Goal: Task Accomplishment & Management: Complete application form

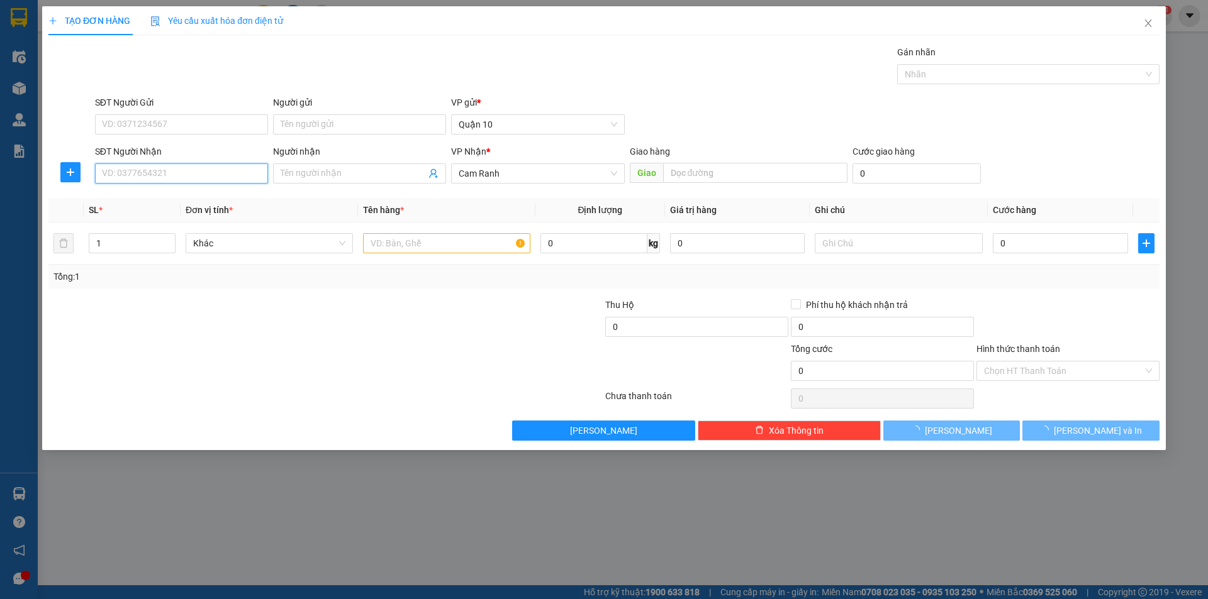
click at [164, 169] on input "SĐT Người Nhận" at bounding box center [181, 174] width 173 height 20
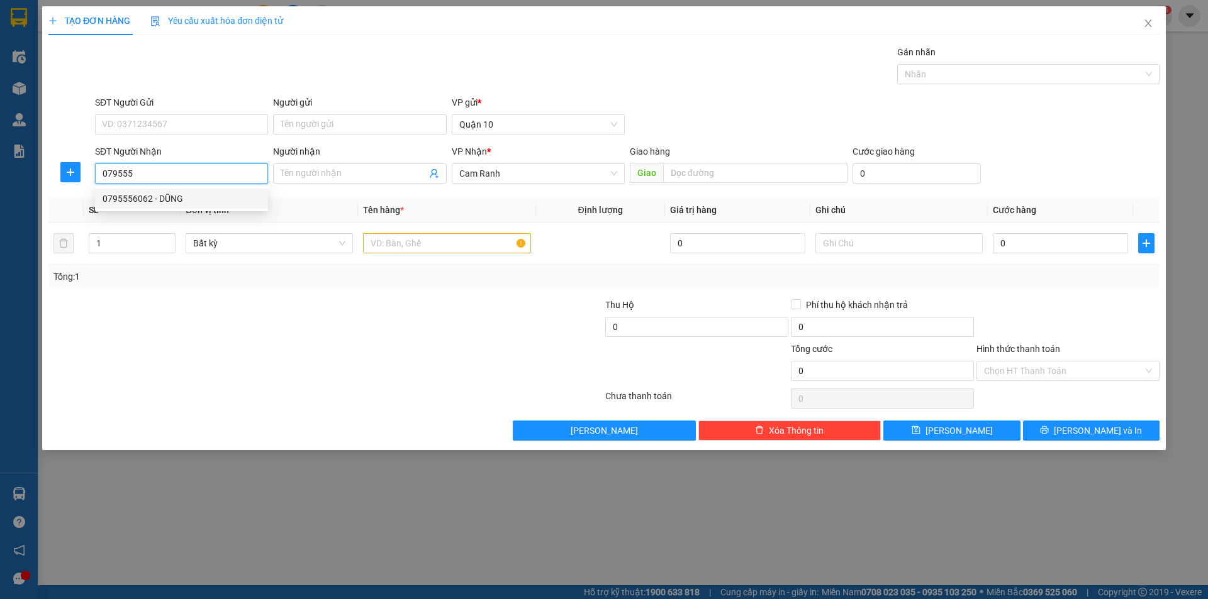
click at [135, 191] on div "0795556062 - DŨNG" at bounding box center [181, 199] width 173 height 20
type input "0795556062"
type input "DŨNG"
type input "30.000"
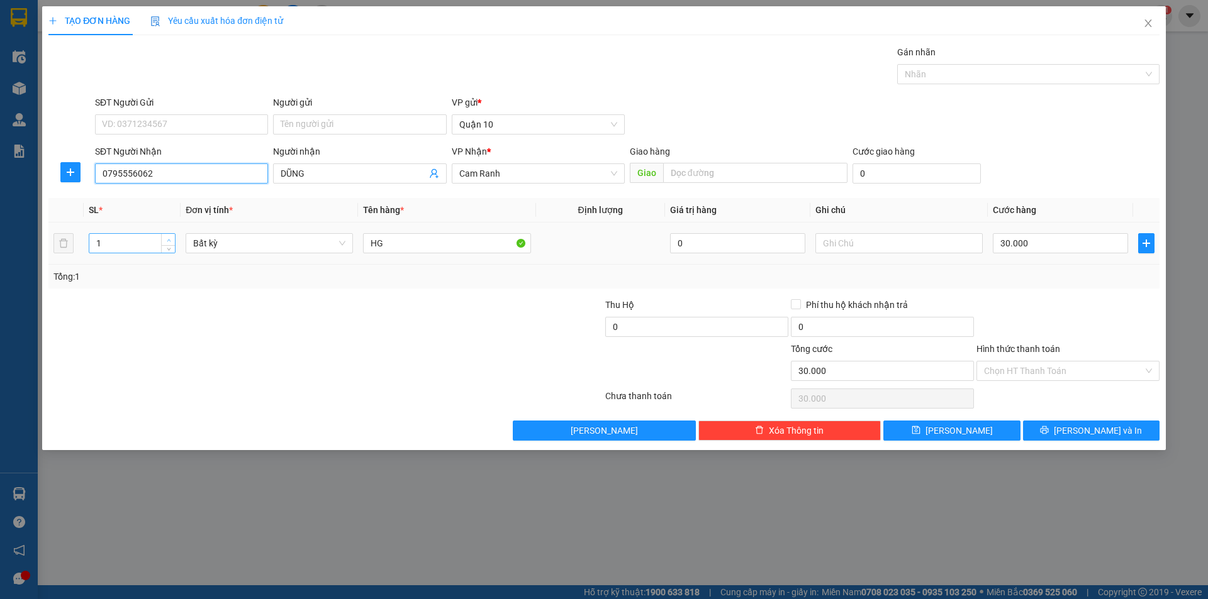
type input "0795556062"
click at [165, 237] on span "Increase Value" at bounding box center [168, 239] width 14 height 11
click at [165, 237] on span "up" at bounding box center [169, 241] width 8 height 8
click at [164, 237] on span "Increase Value" at bounding box center [168, 239] width 14 height 11
type input "3"
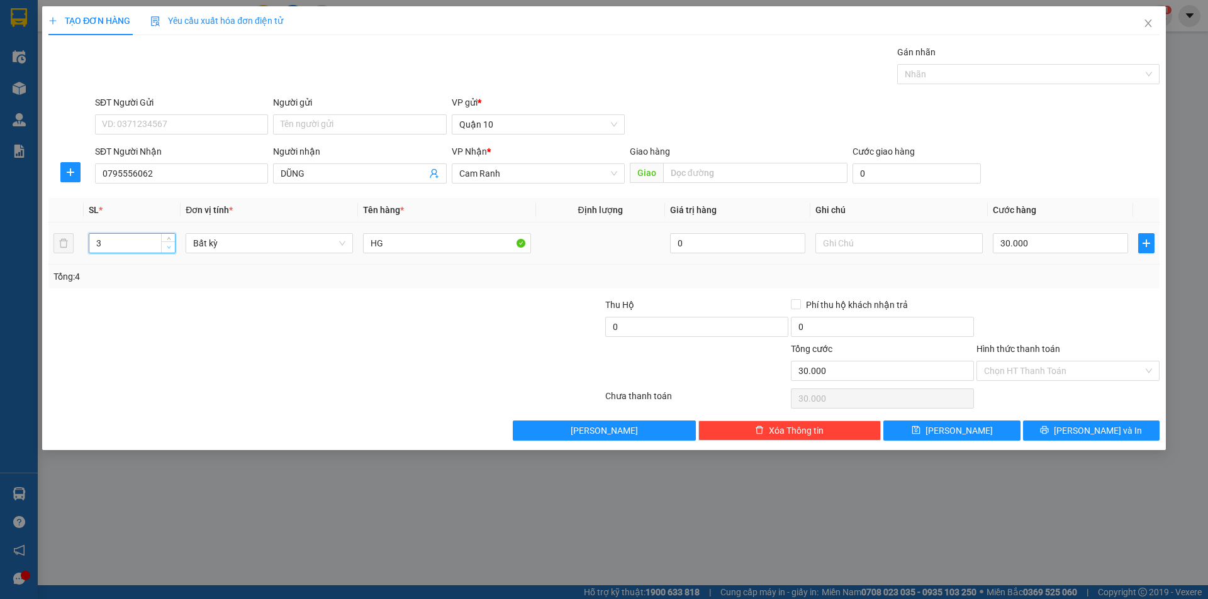
click at [167, 248] on icon "down" at bounding box center [169, 247] width 4 height 4
drag, startPoint x: 409, startPoint y: 243, endPoint x: 404, endPoint y: 248, distance: 7.6
click at [409, 243] on input "HG" at bounding box center [446, 243] width 167 height 20
type input "0"
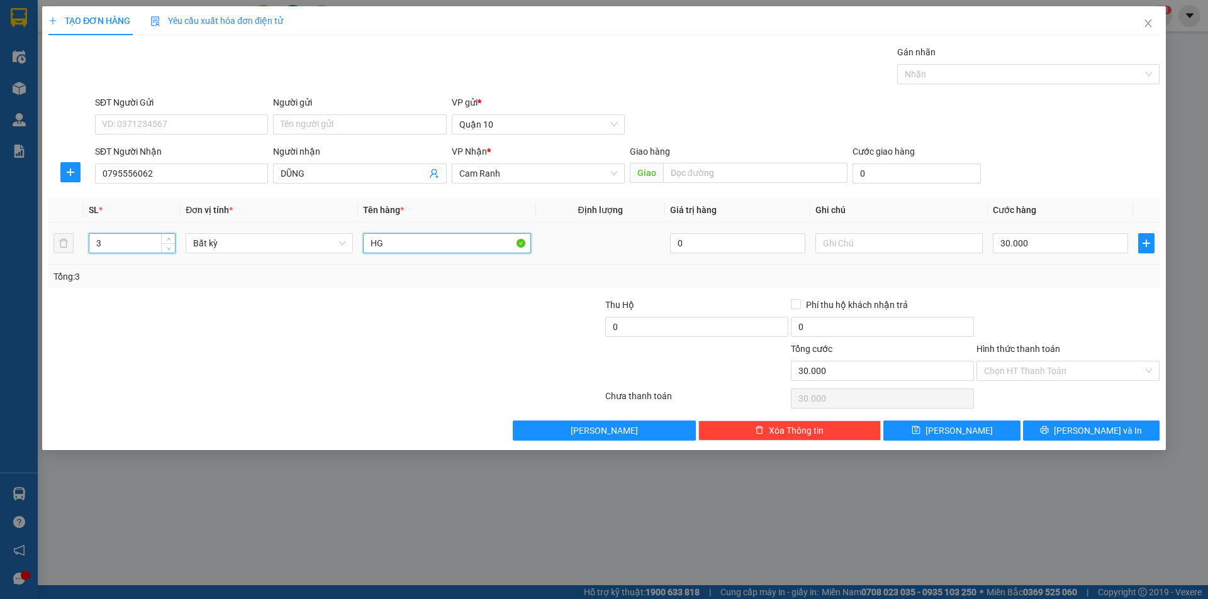
type input "0"
type input "H"
type input "tg"
click at [1031, 233] on input "0" at bounding box center [1060, 243] width 135 height 20
type input "0"
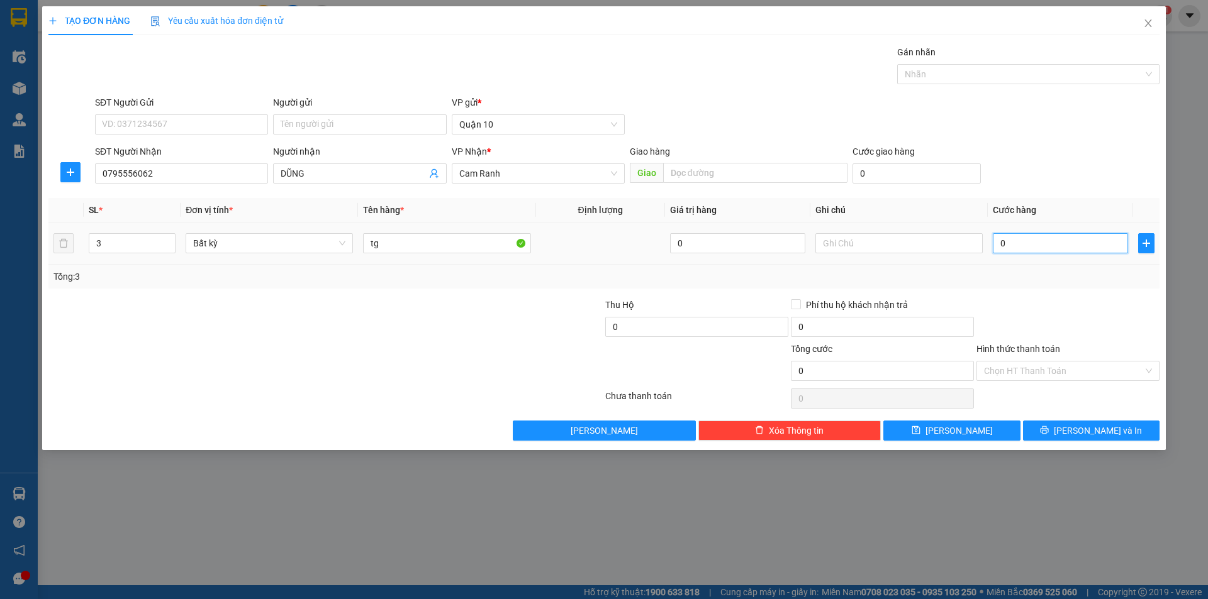
type input "1"
type input "01"
type input "12"
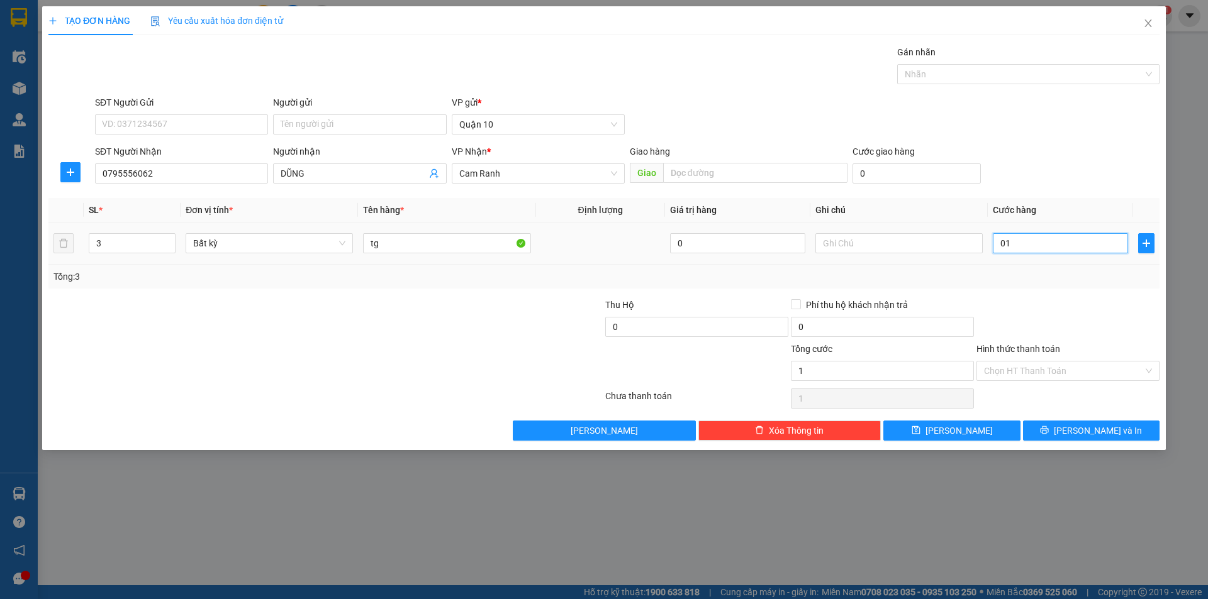
type input "012"
type input "120"
type input "0.120"
type input "120.000"
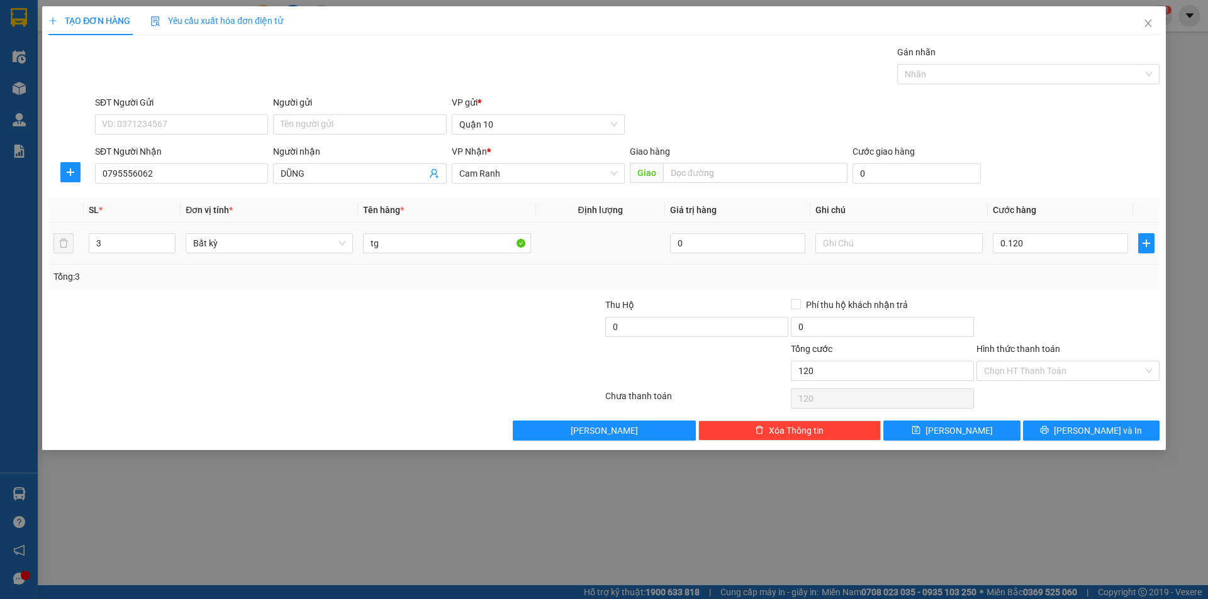
type input "120.000"
click at [989, 307] on div at bounding box center [1068, 320] width 186 height 44
click at [1067, 439] on button "[PERSON_NAME] và In" at bounding box center [1091, 431] width 136 height 20
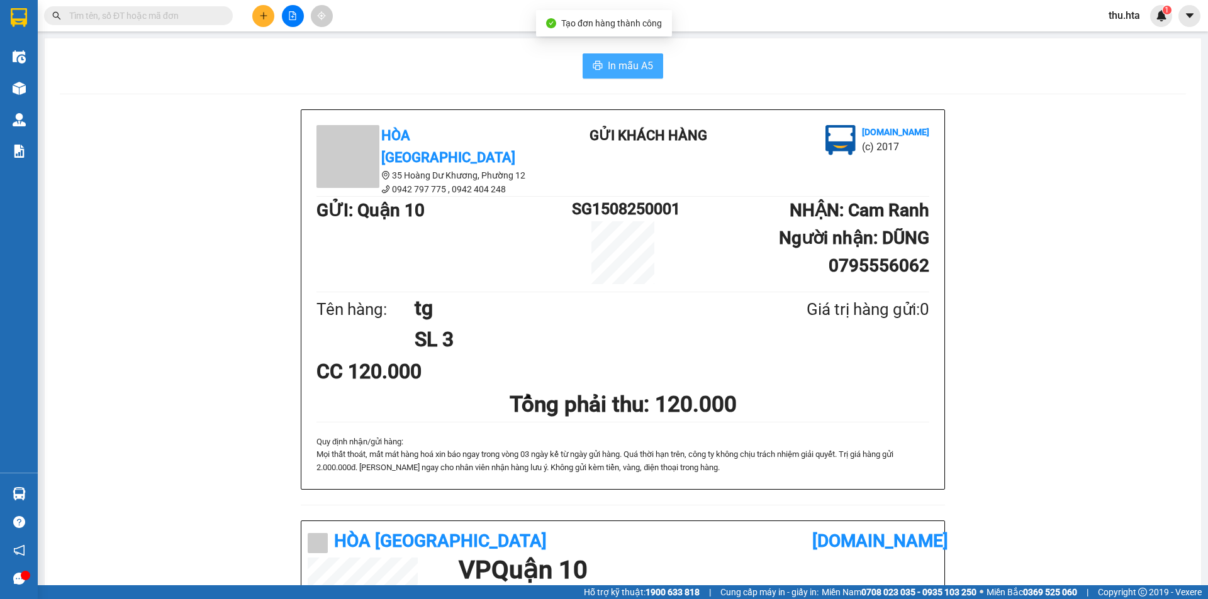
click at [647, 72] on span "In mẫu A5" at bounding box center [630, 66] width 45 height 16
click at [616, 63] on span "In mẫu A5" at bounding box center [630, 66] width 45 height 16
